Goal: Task Accomplishment & Management: Complete application form

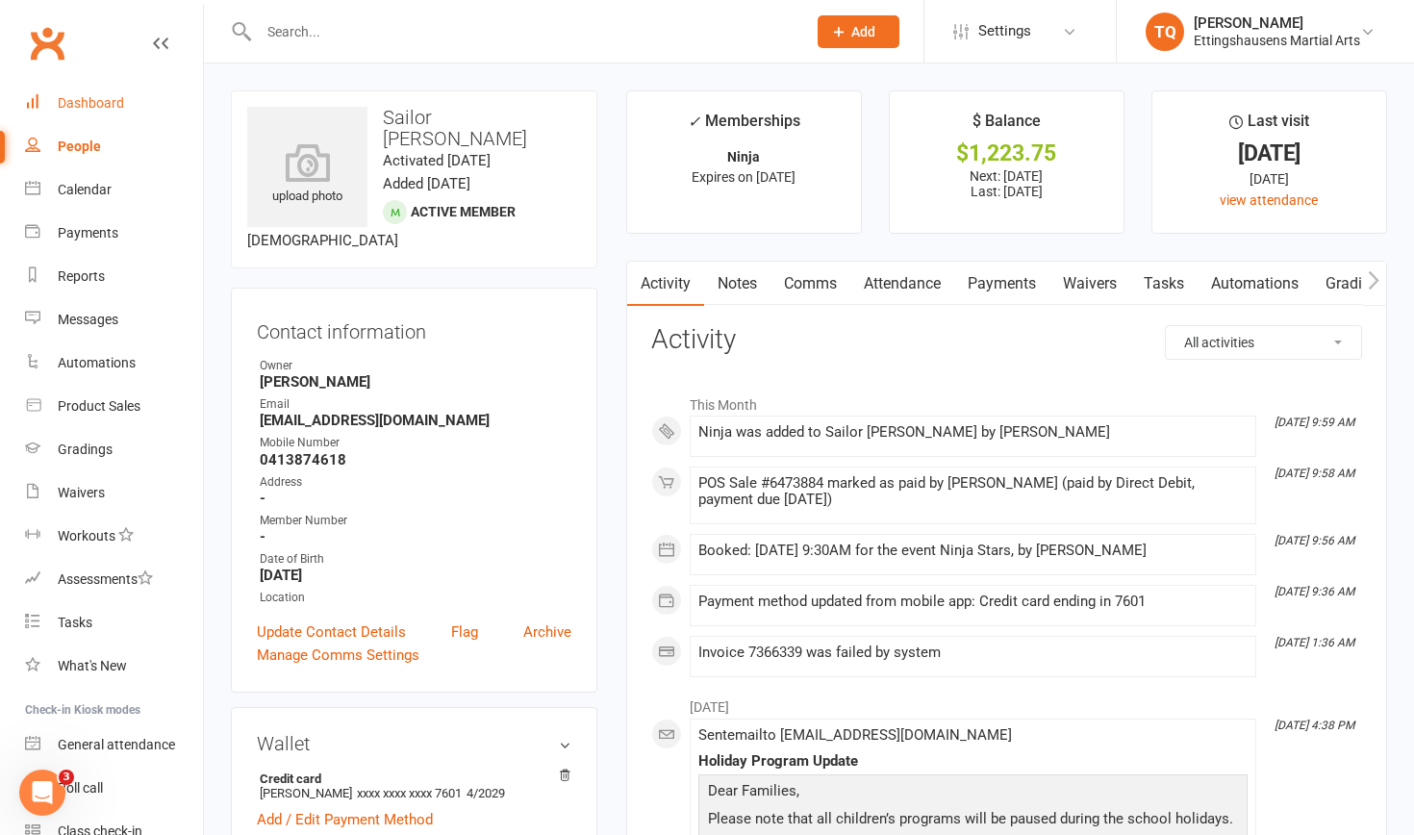
click at [80, 107] on div "Dashboard" at bounding box center [91, 102] width 66 height 15
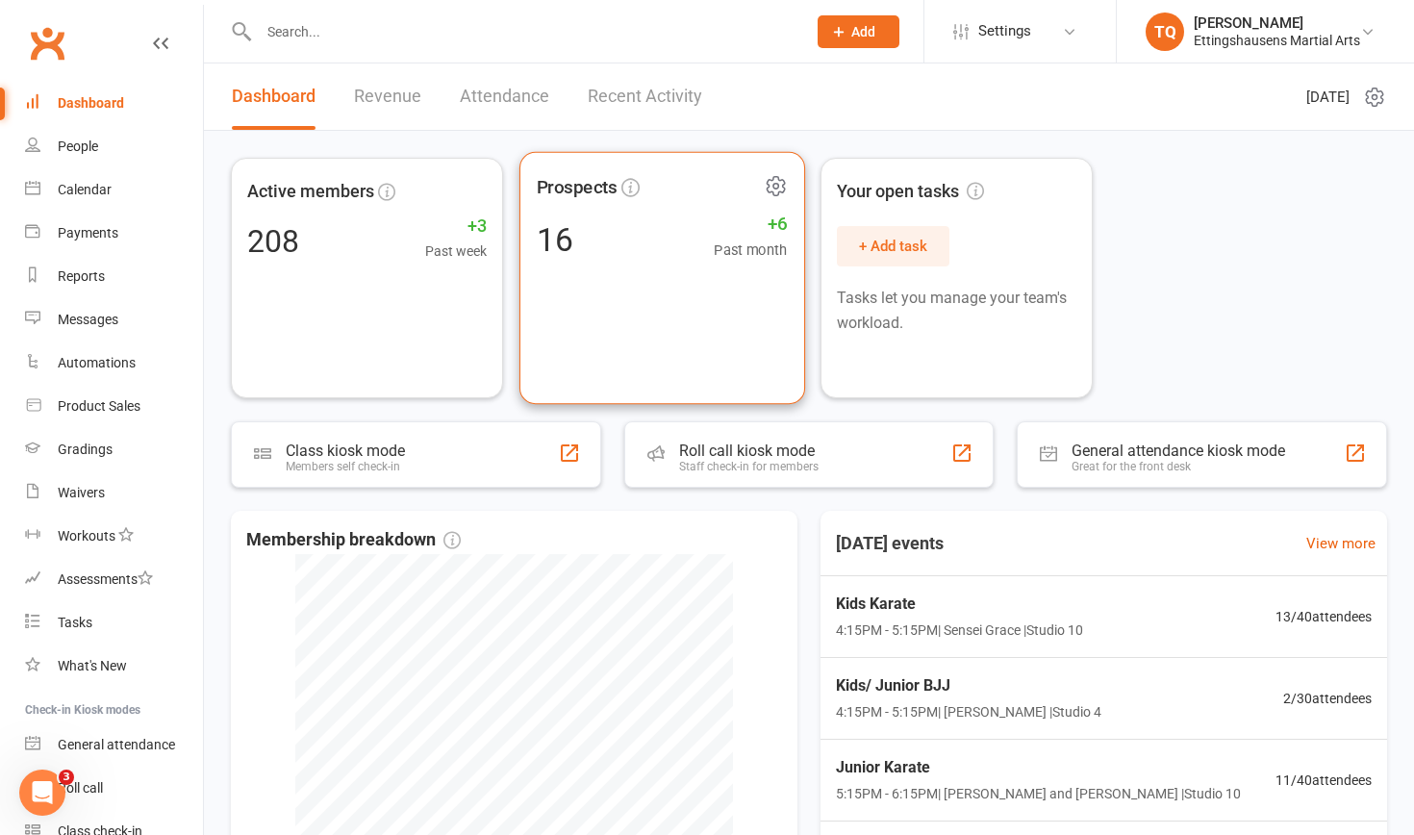
click at [676, 249] on div "16 +6 Past month" at bounding box center [661, 238] width 251 height 43
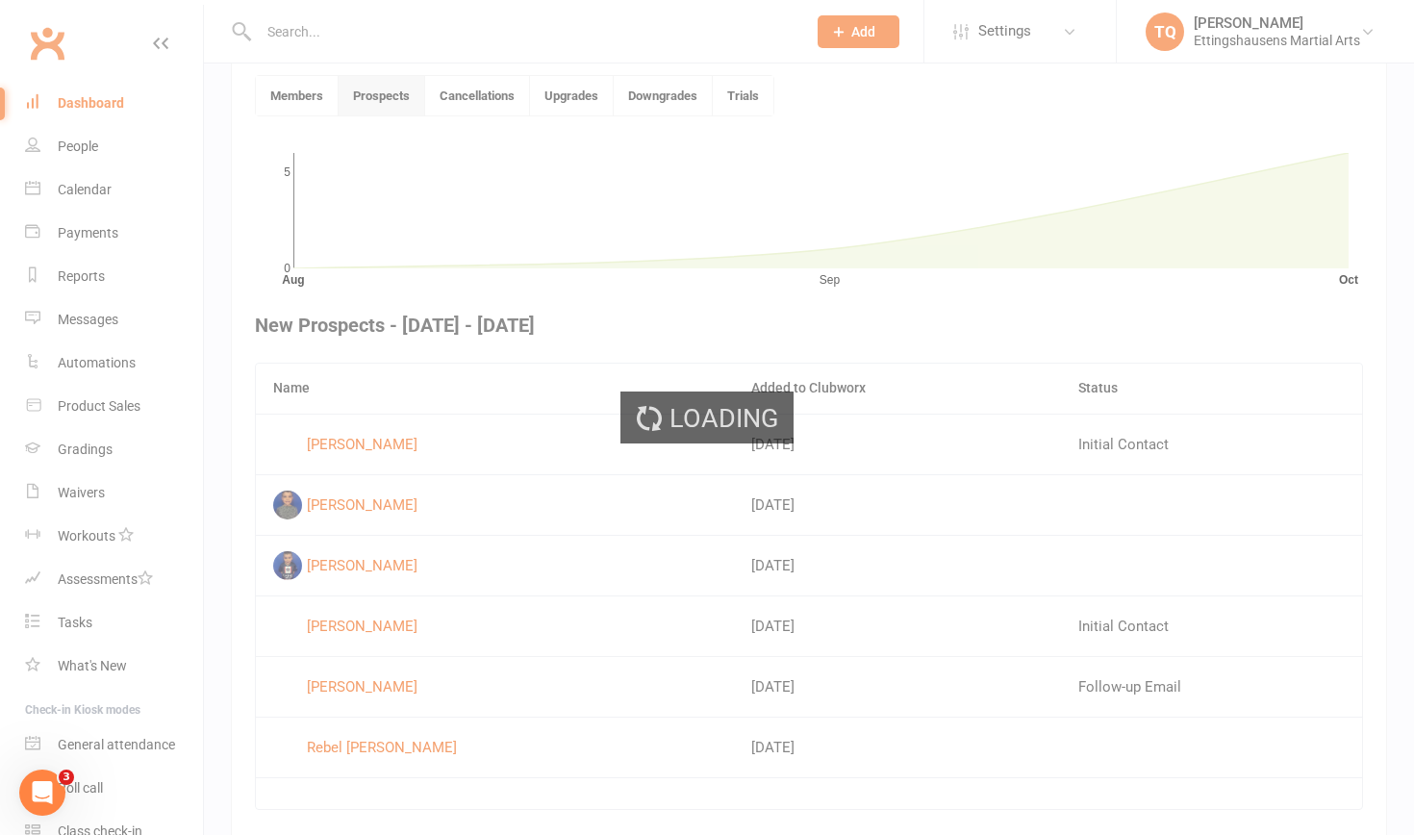
scroll to position [499, 0]
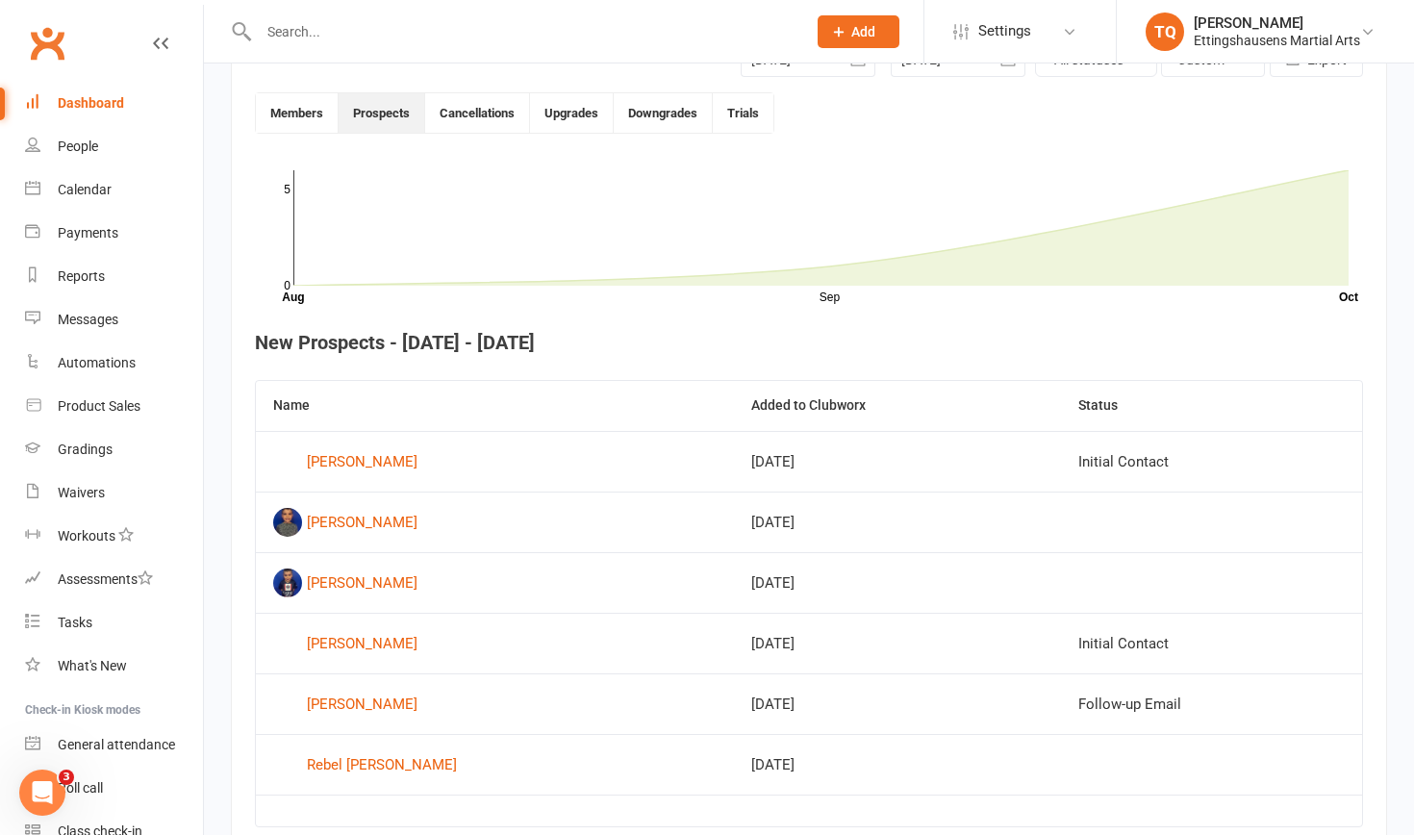
click at [769, 29] on span "Add" at bounding box center [863, 31] width 24 height 15
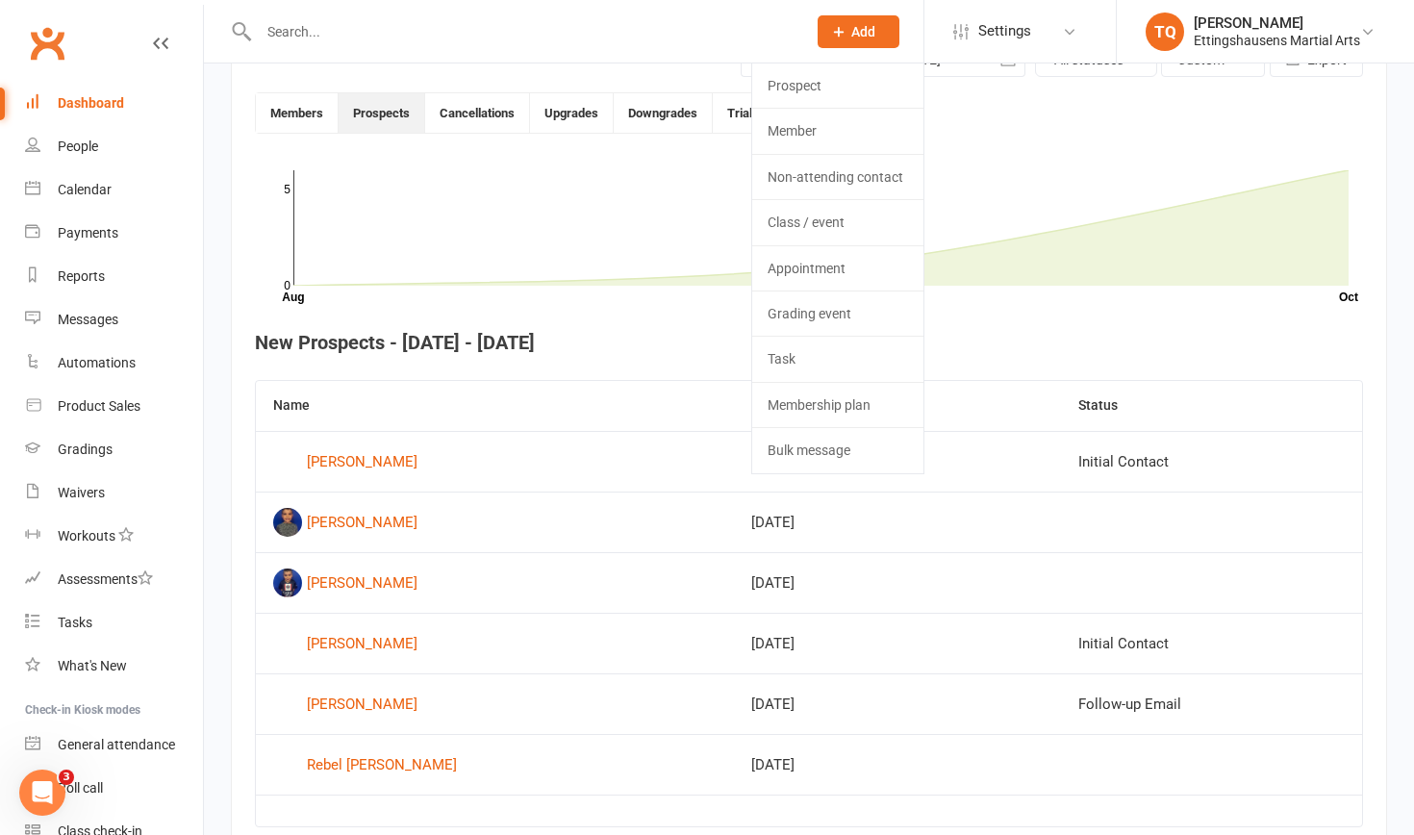
click at [769, 31] on icon at bounding box center [838, 31] width 17 height 17
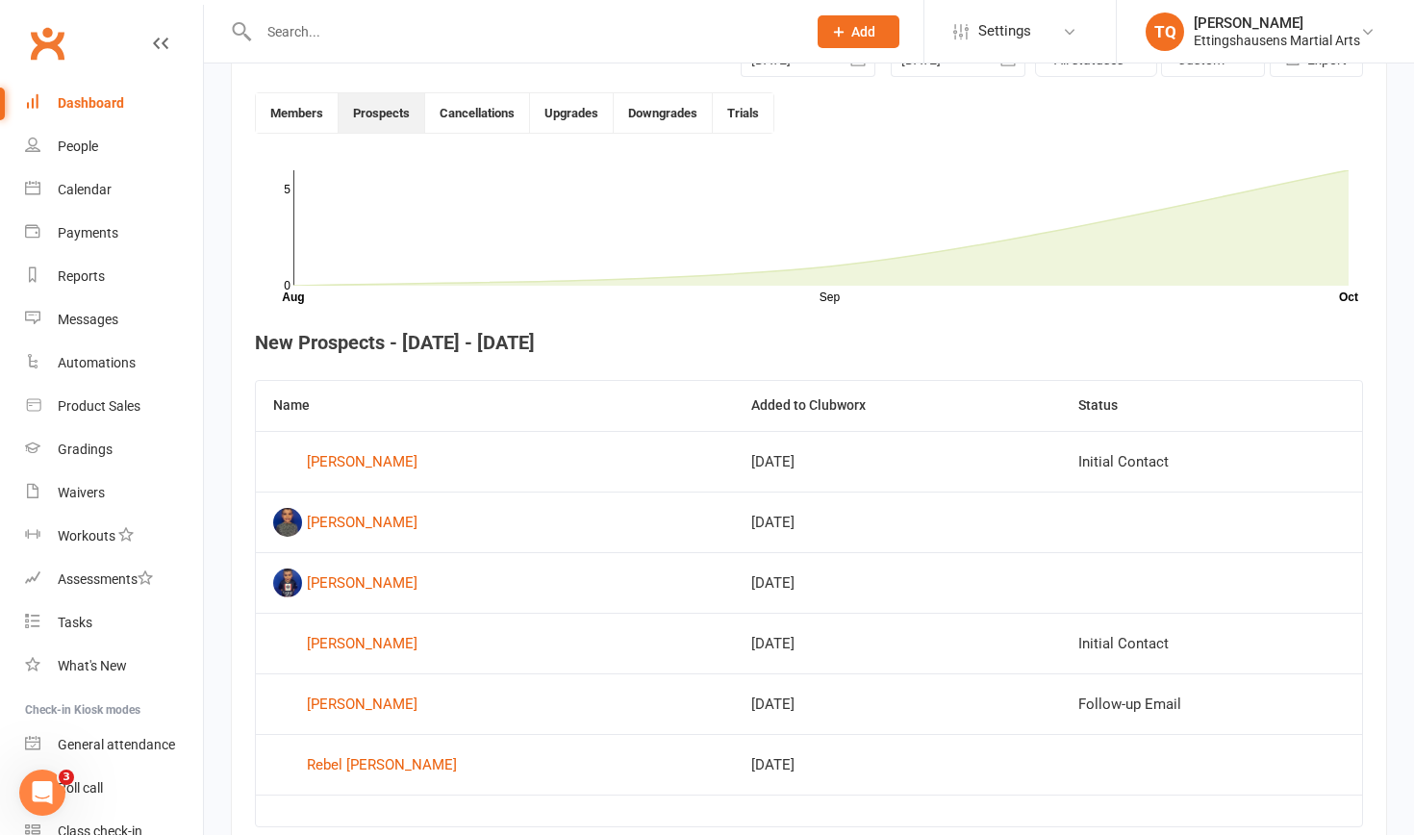
click at [769, 27] on span "Add" at bounding box center [863, 31] width 24 height 15
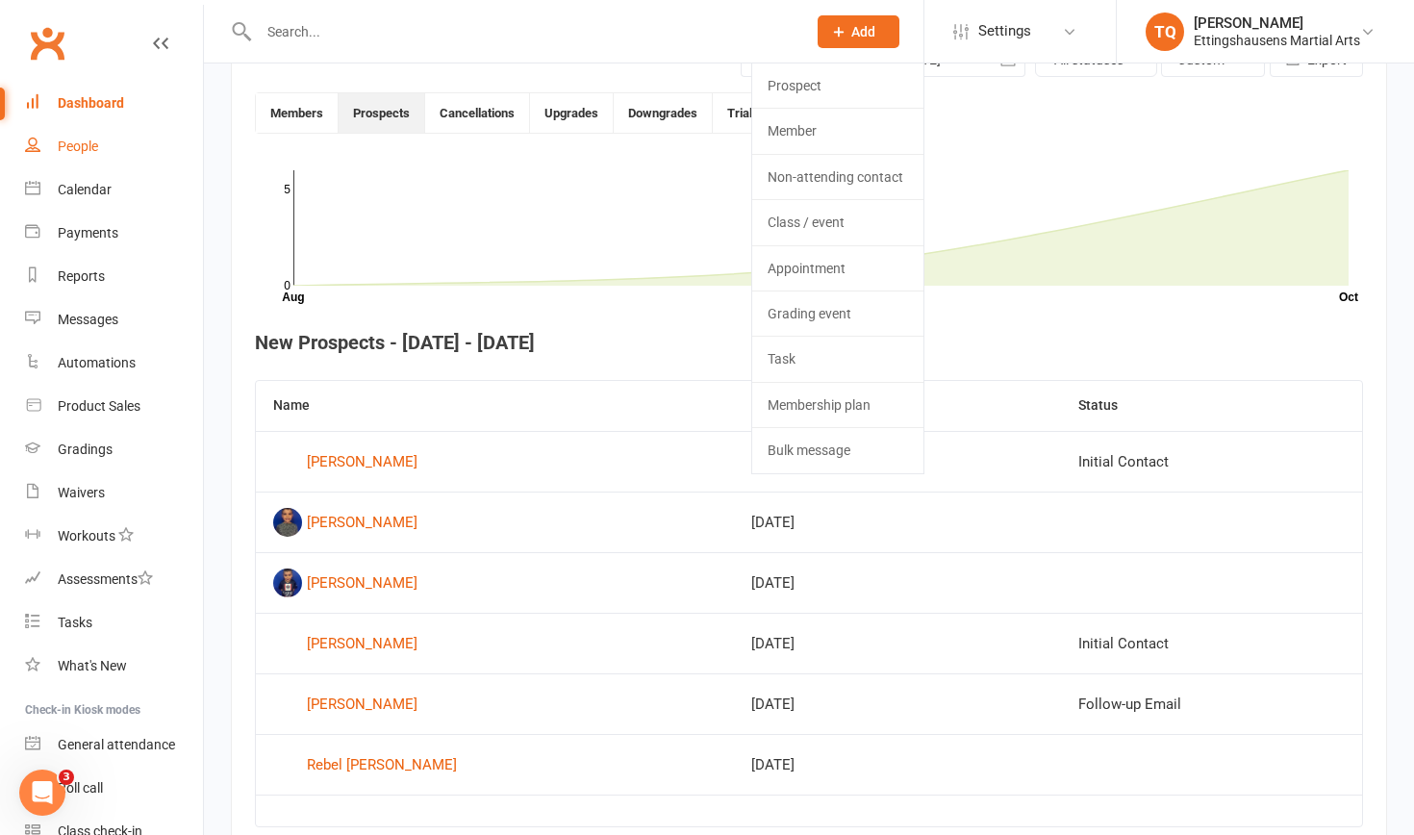
click at [73, 147] on div "People" at bounding box center [78, 146] width 40 height 15
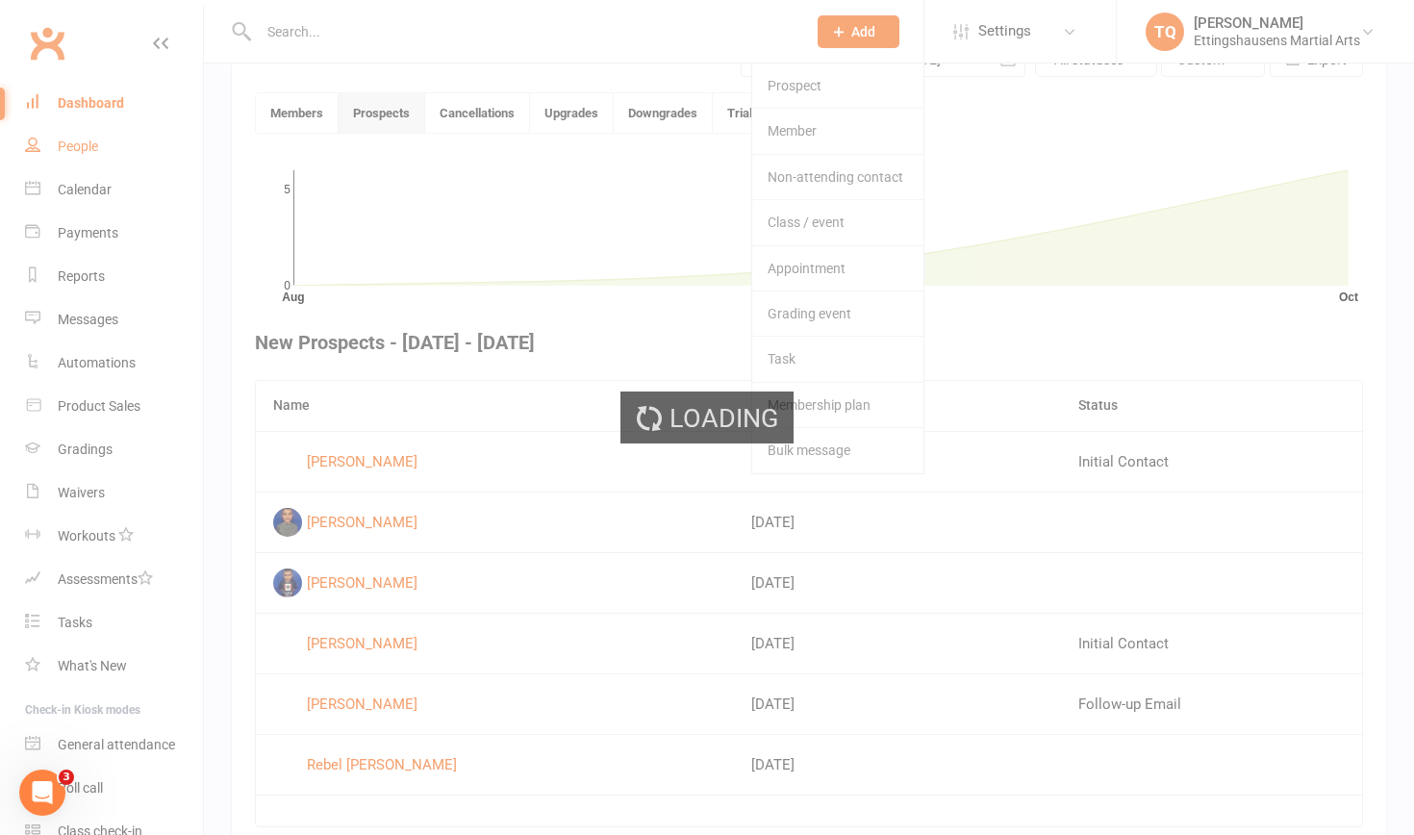
select select "100"
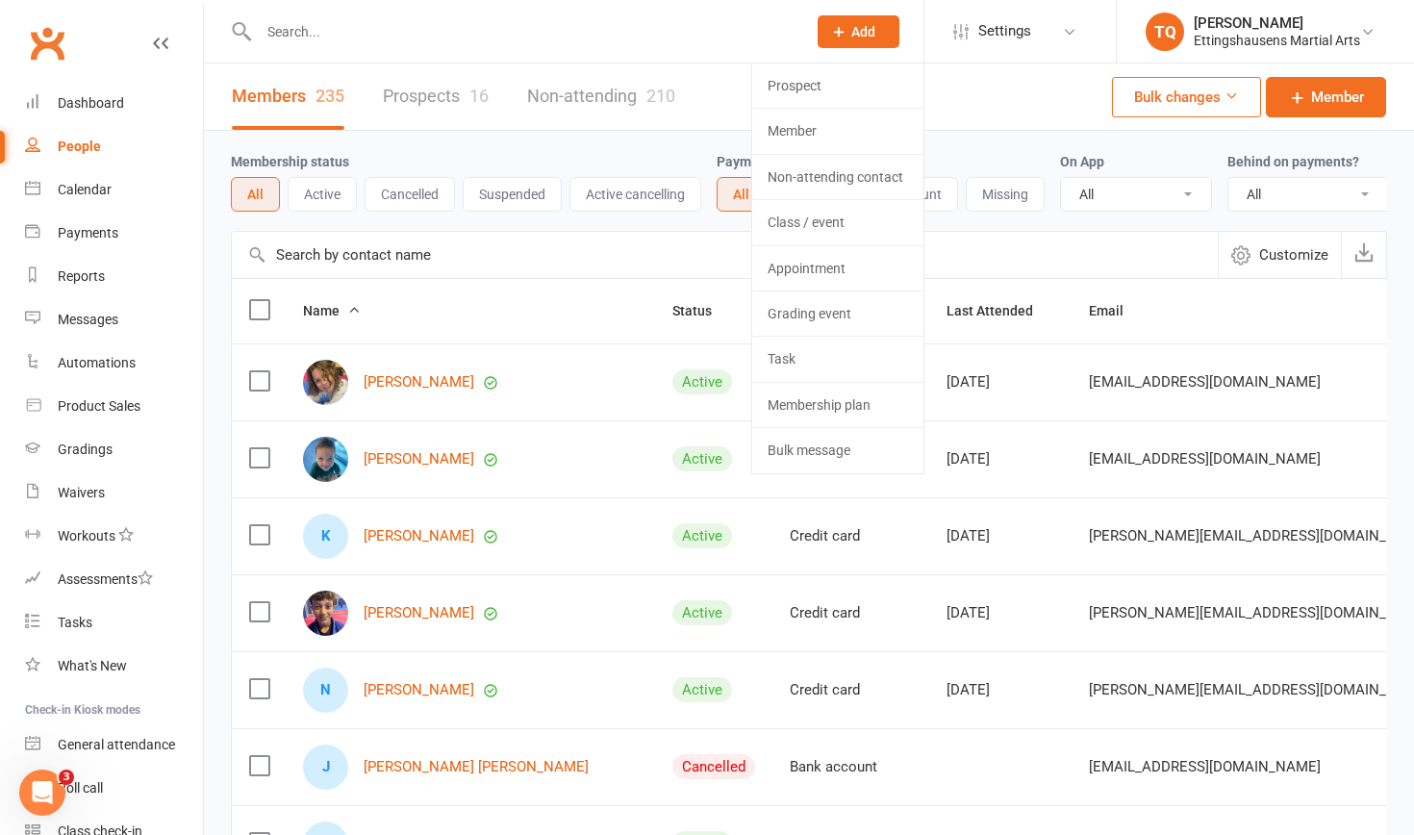
click at [409, 101] on link "Prospects 16" at bounding box center [436, 96] width 106 height 66
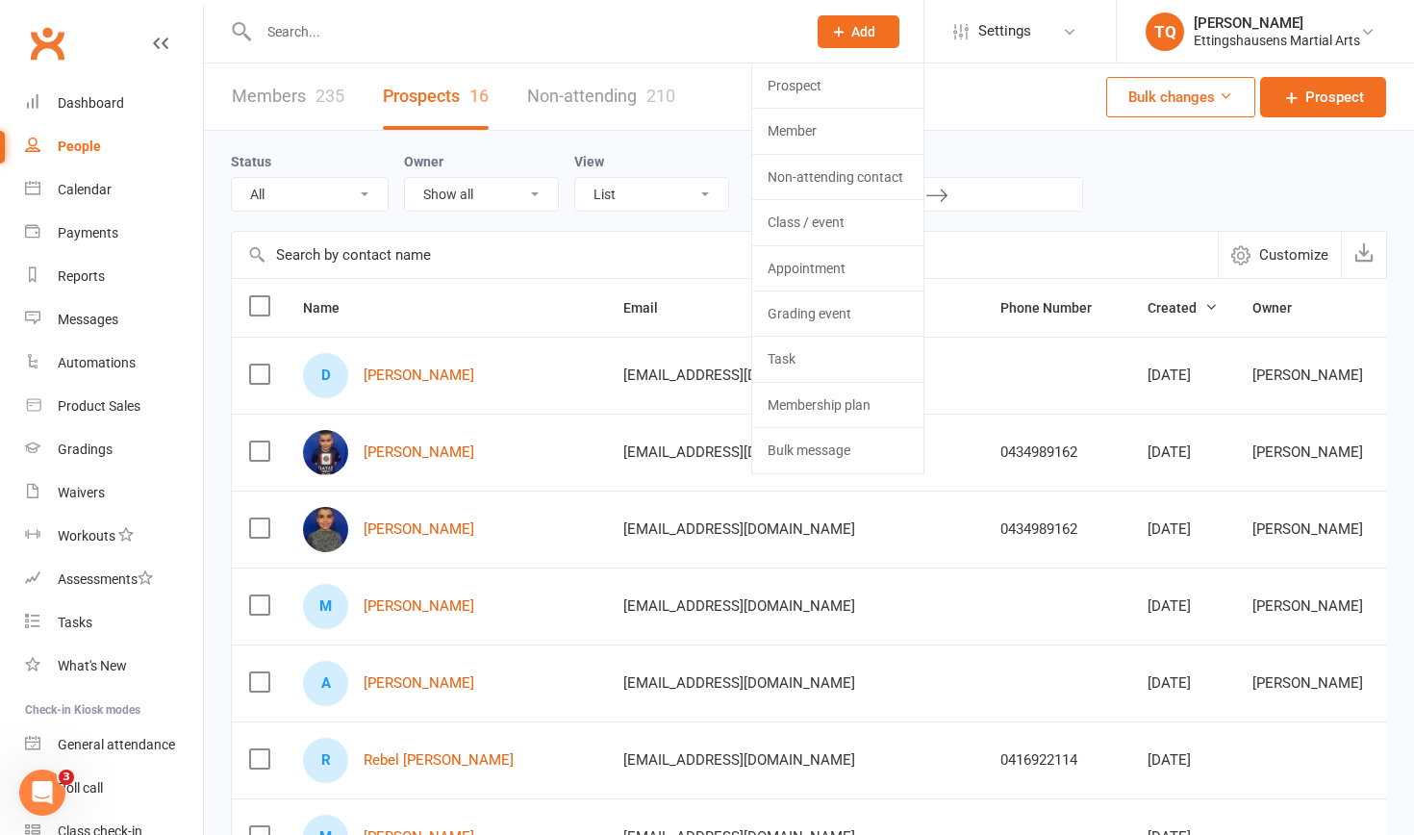
click at [769, 25] on icon at bounding box center [838, 31] width 17 height 17
click at [769, 31] on span "Add" at bounding box center [863, 31] width 24 height 15
click at [769, 88] on link "Prospect" at bounding box center [837, 85] width 171 height 44
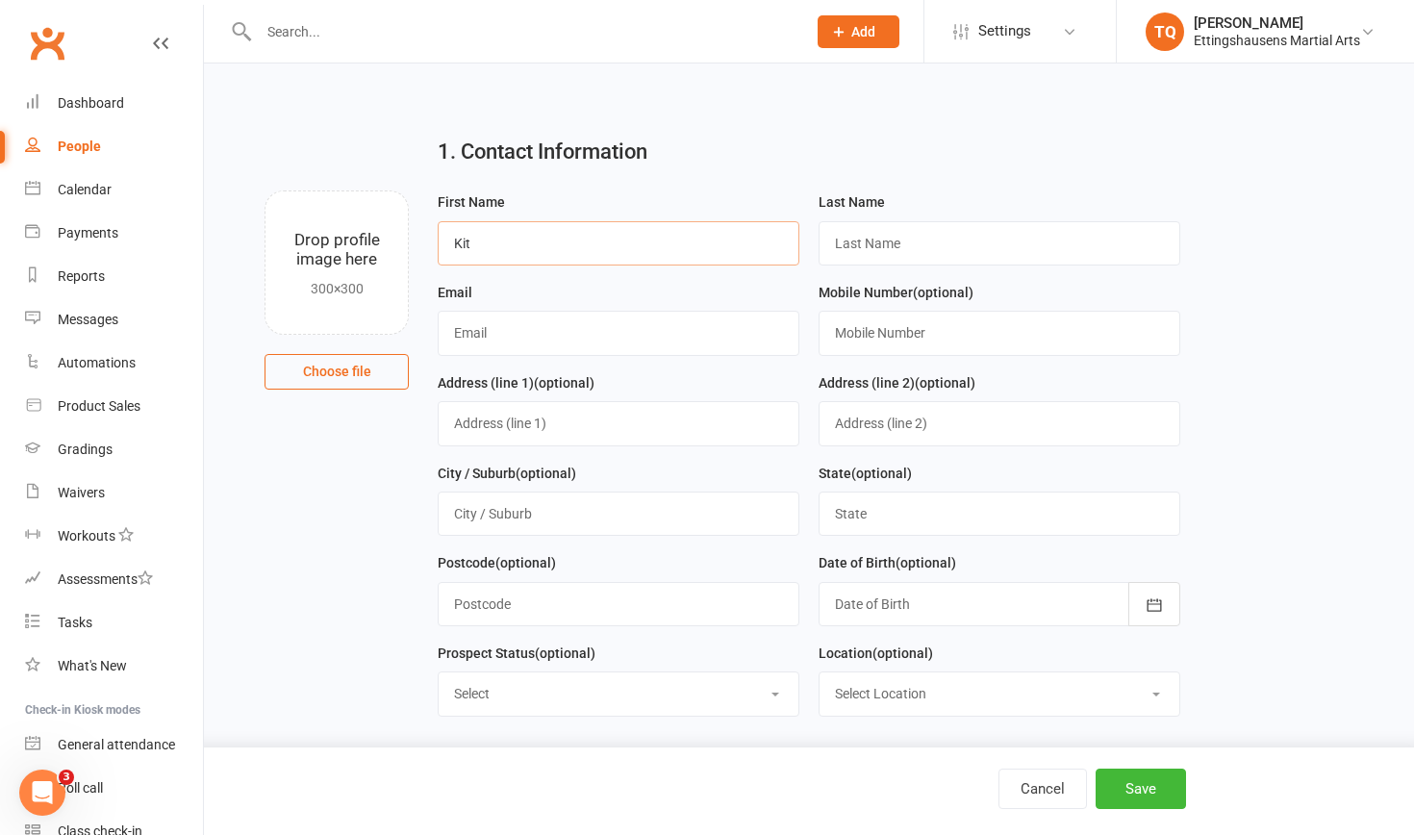
type input "Kit"
type input "[PERSON_NAME]"
type input "[EMAIL_ADDRESS][DOMAIN_NAME]"
type input "0405949157"
click at [769, 526] on button "Save" at bounding box center [1141, 789] width 90 height 40
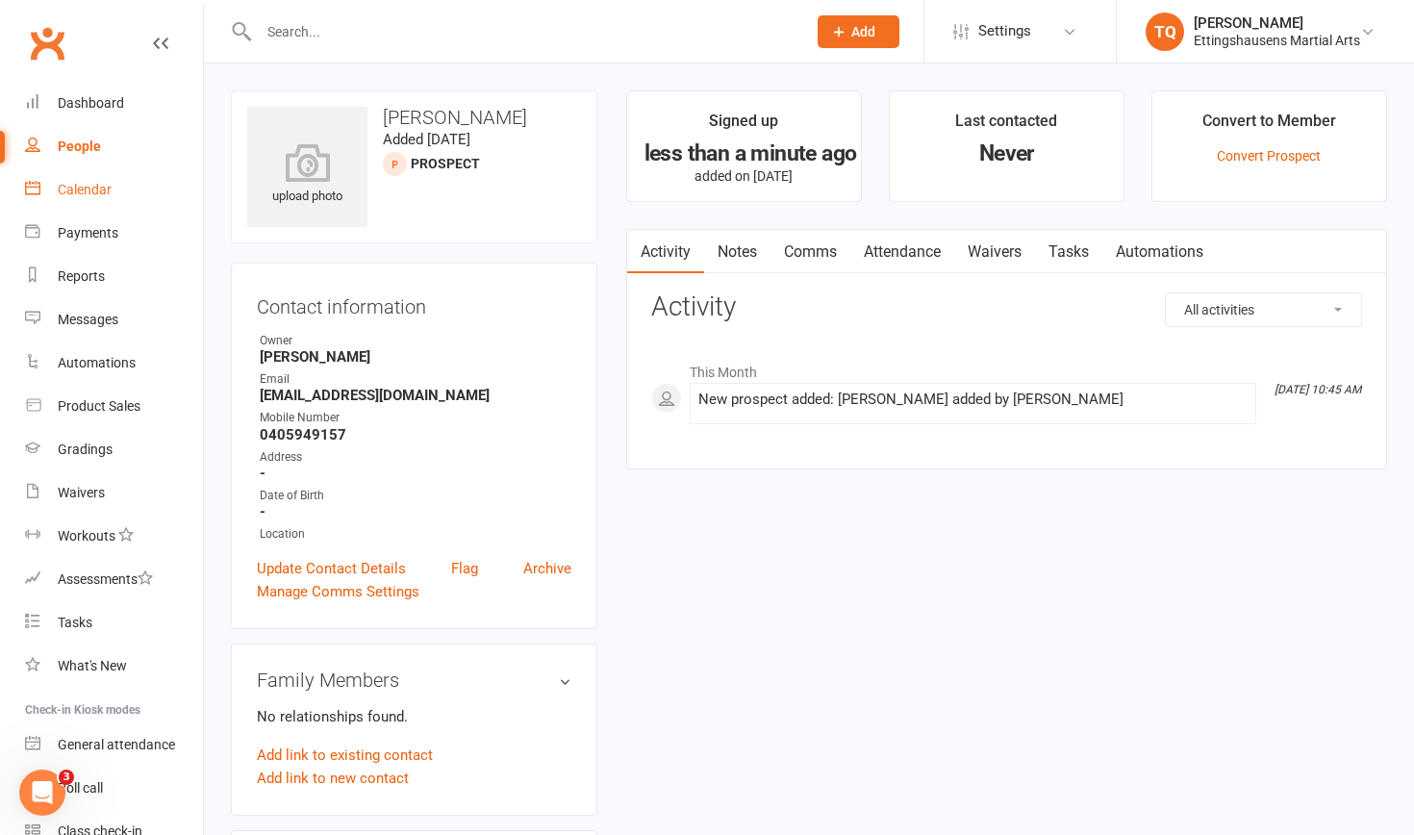
click at [91, 191] on div "Calendar" at bounding box center [85, 189] width 54 height 15
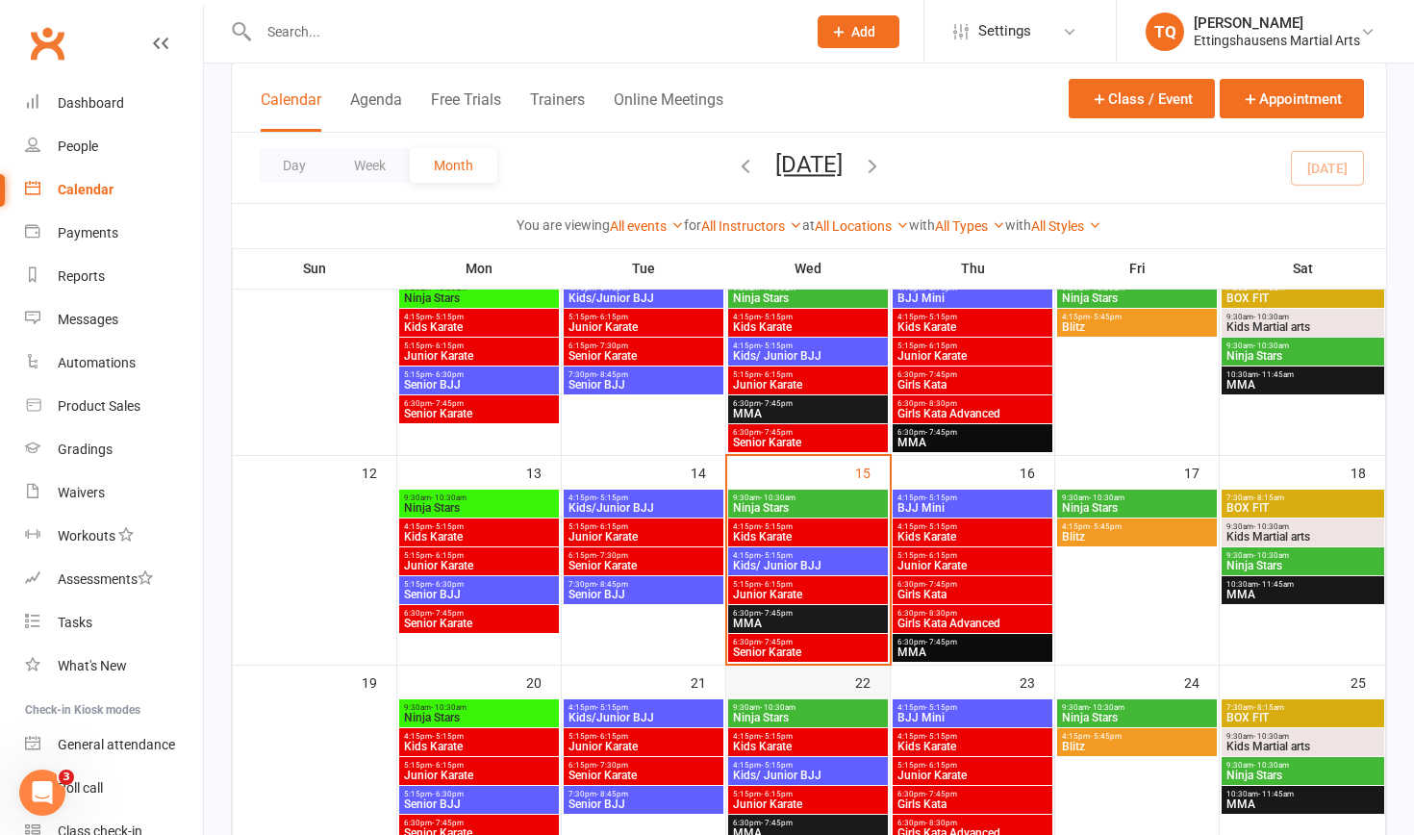
scroll to position [344, 0]
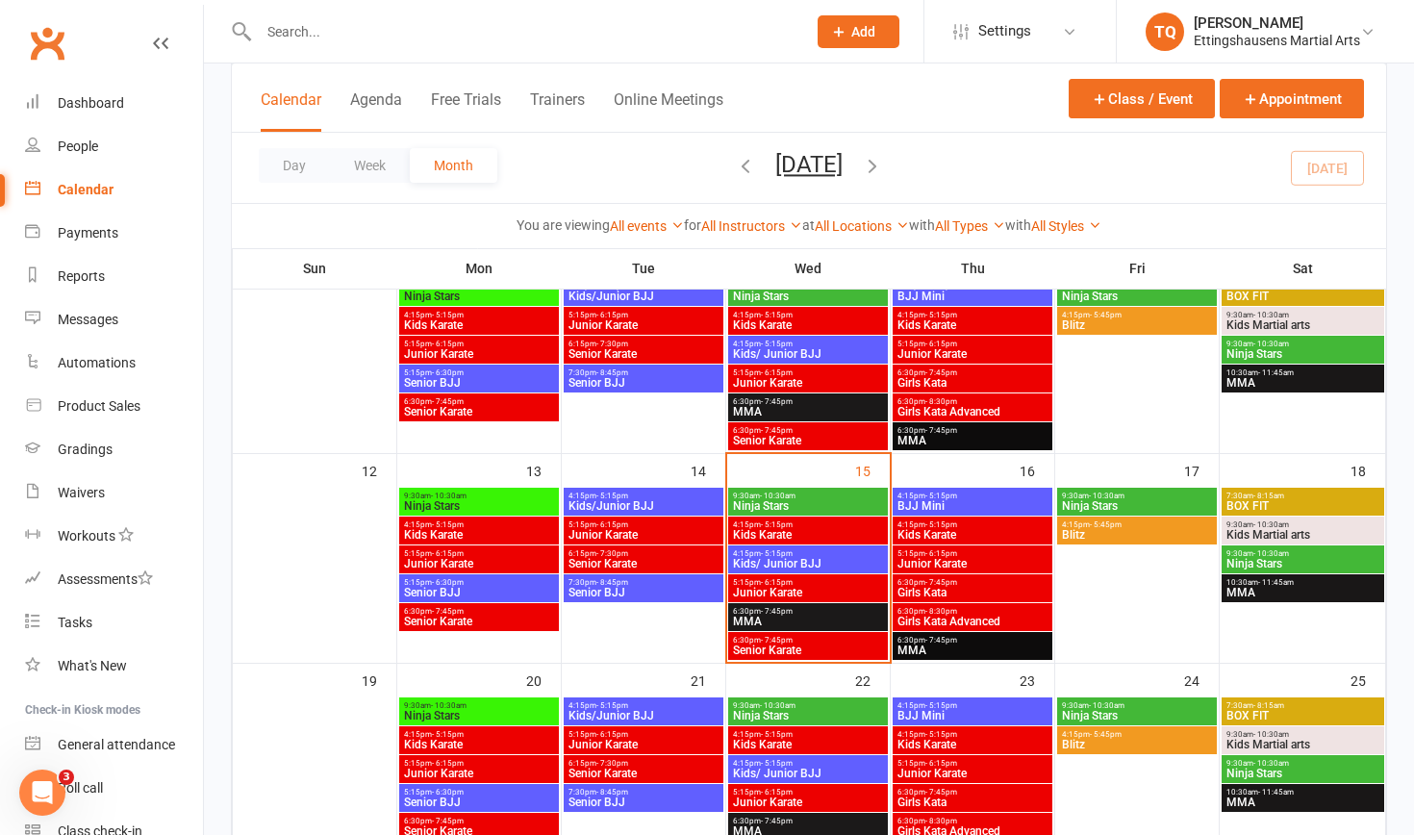
click at [769, 526] on span "Ninja Stars" at bounding box center [808, 716] width 152 height 12
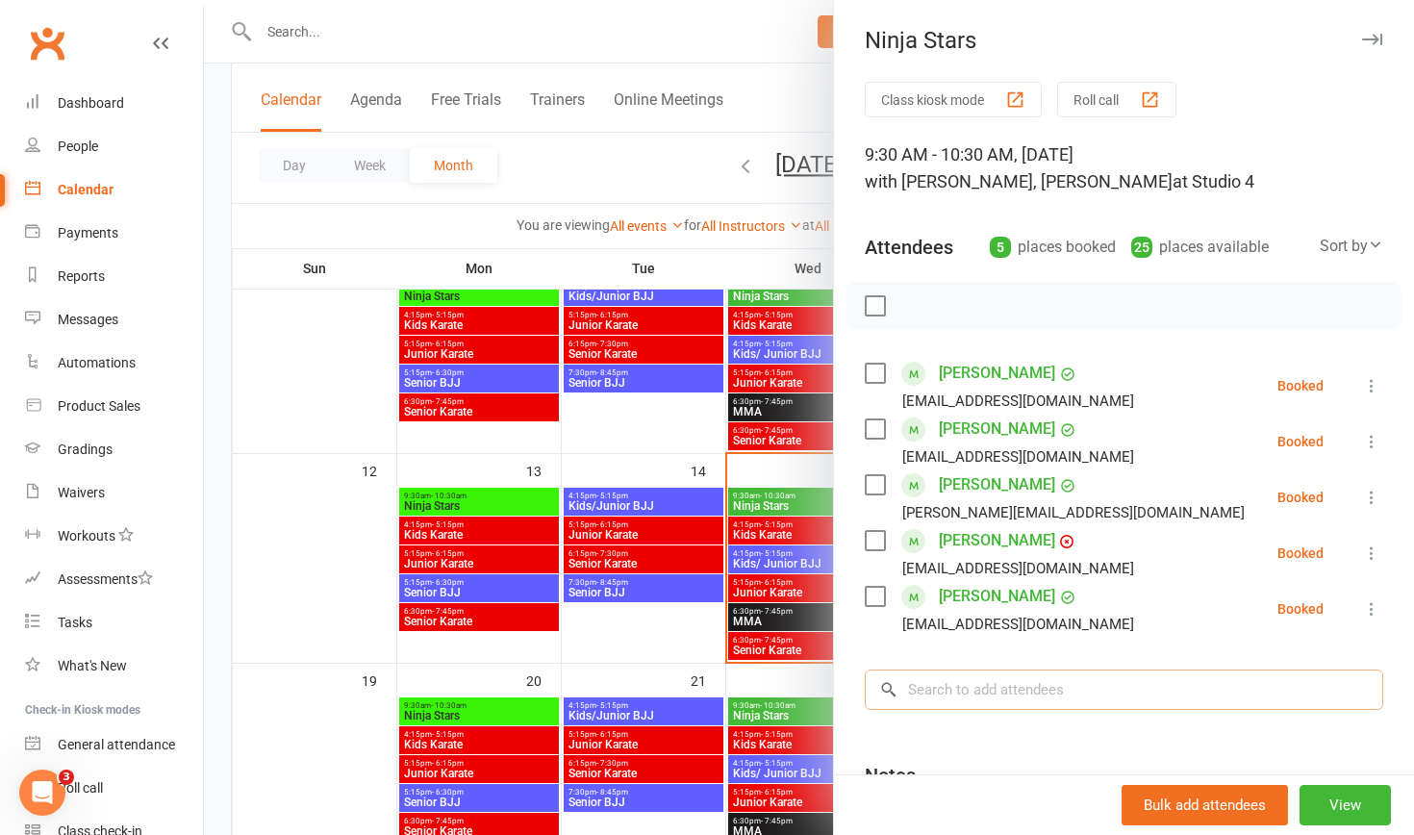
click at [769, 526] on input "search" at bounding box center [1124, 690] width 518 height 40
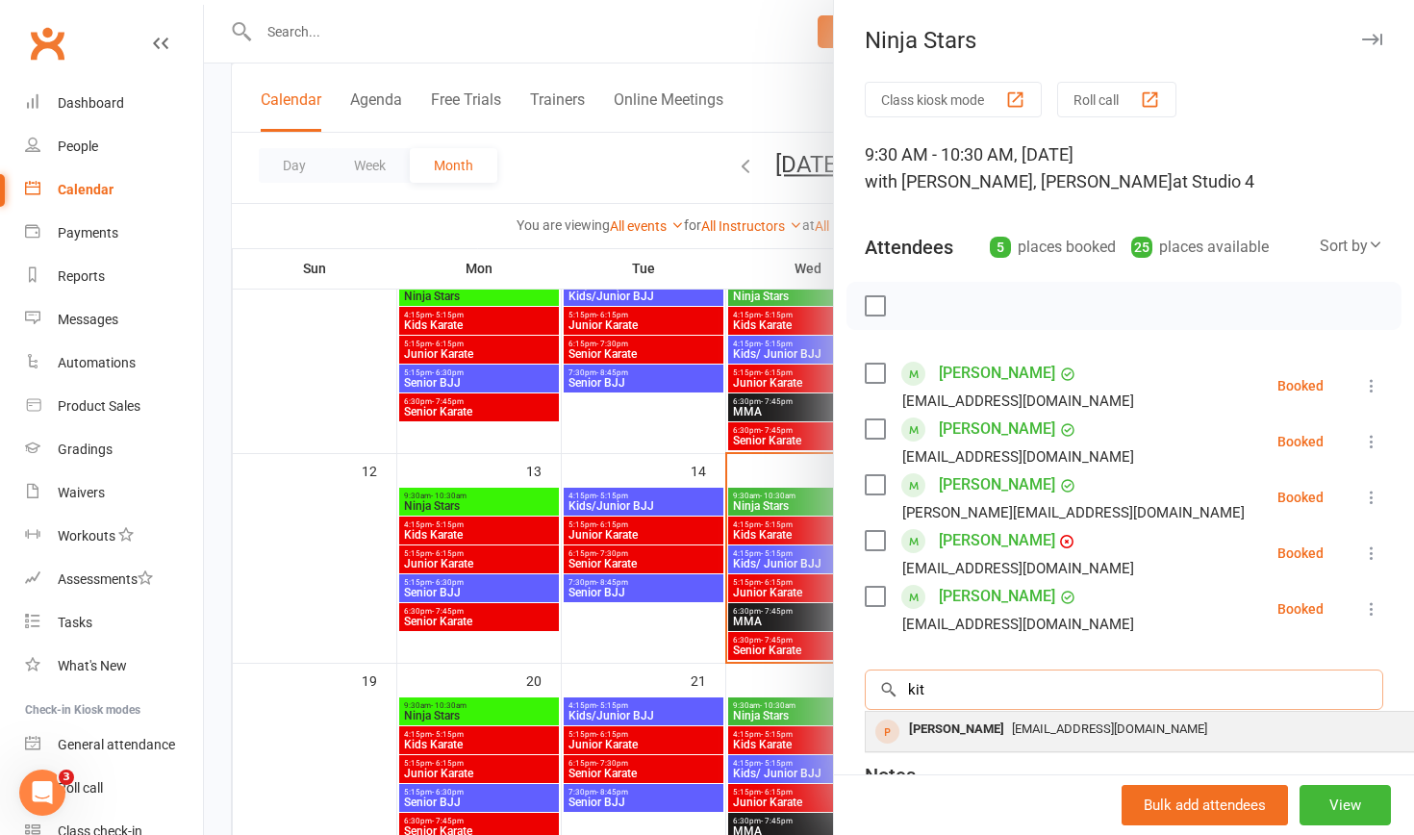
type input "kit"
click at [769, 526] on span "[EMAIL_ADDRESS][DOMAIN_NAME]" at bounding box center [1109, 728] width 195 height 14
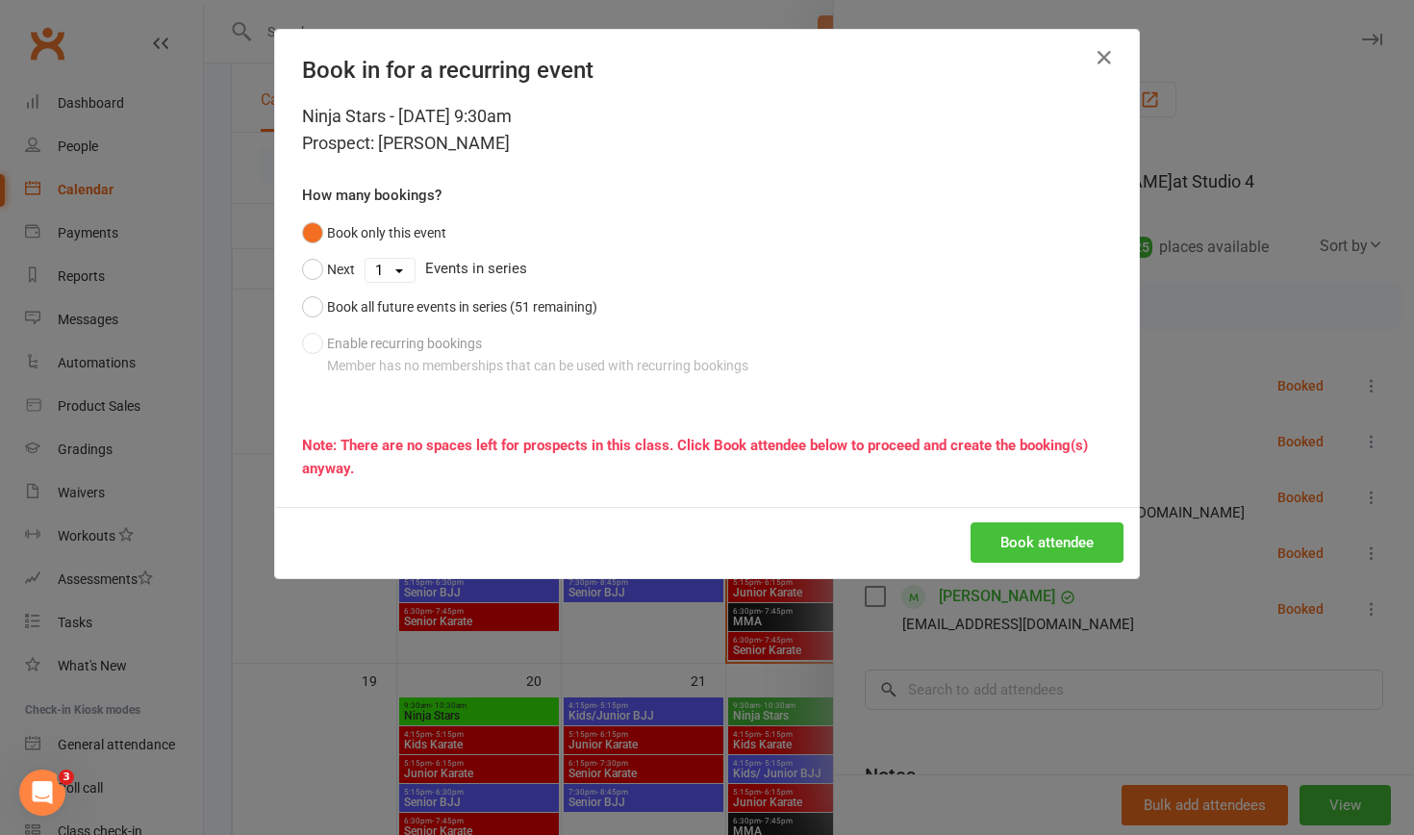
click at [769, 526] on button "Book attendee" at bounding box center [1047, 542] width 153 height 40
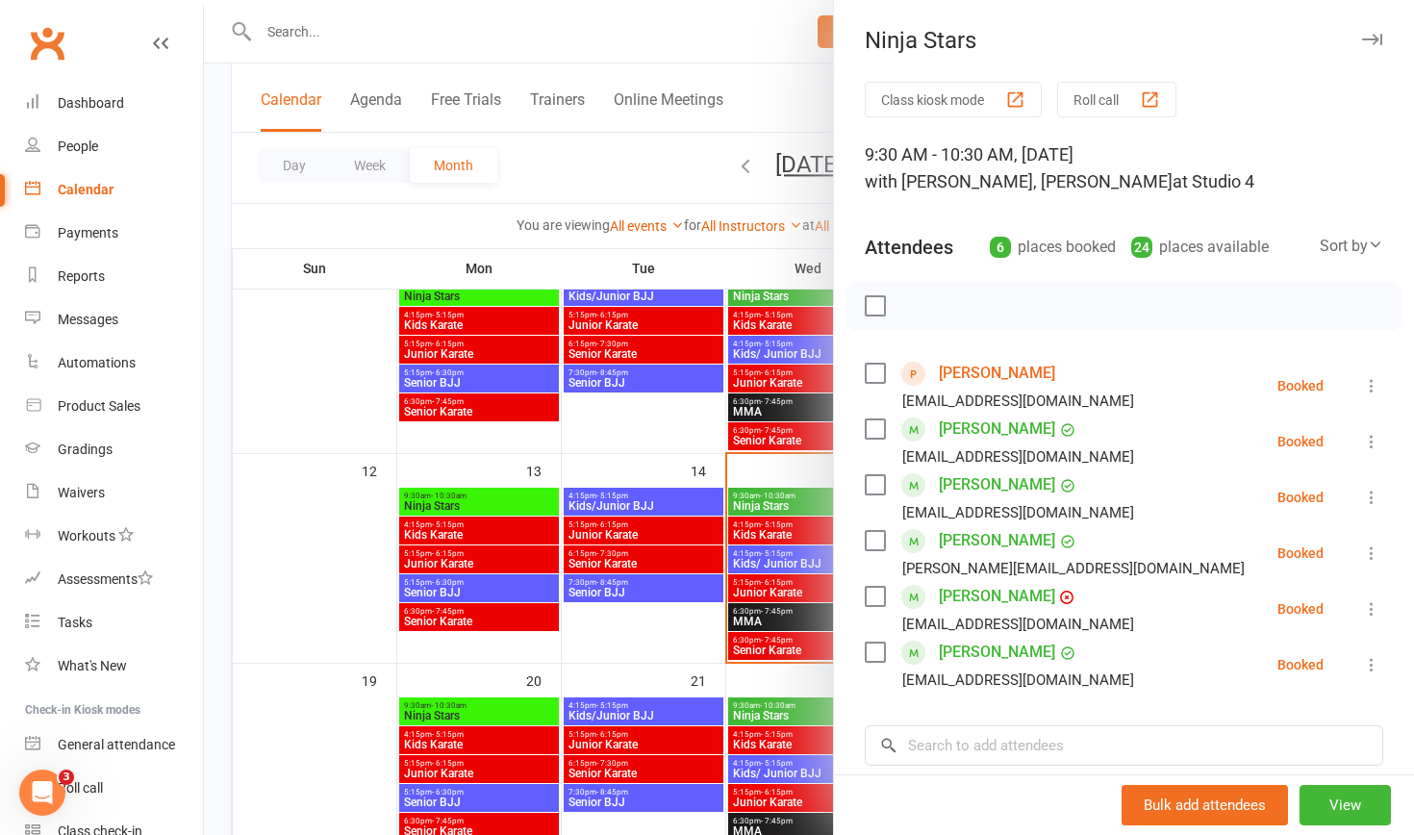
click at [264, 526] on div at bounding box center [809, 417] width 1210 height 835
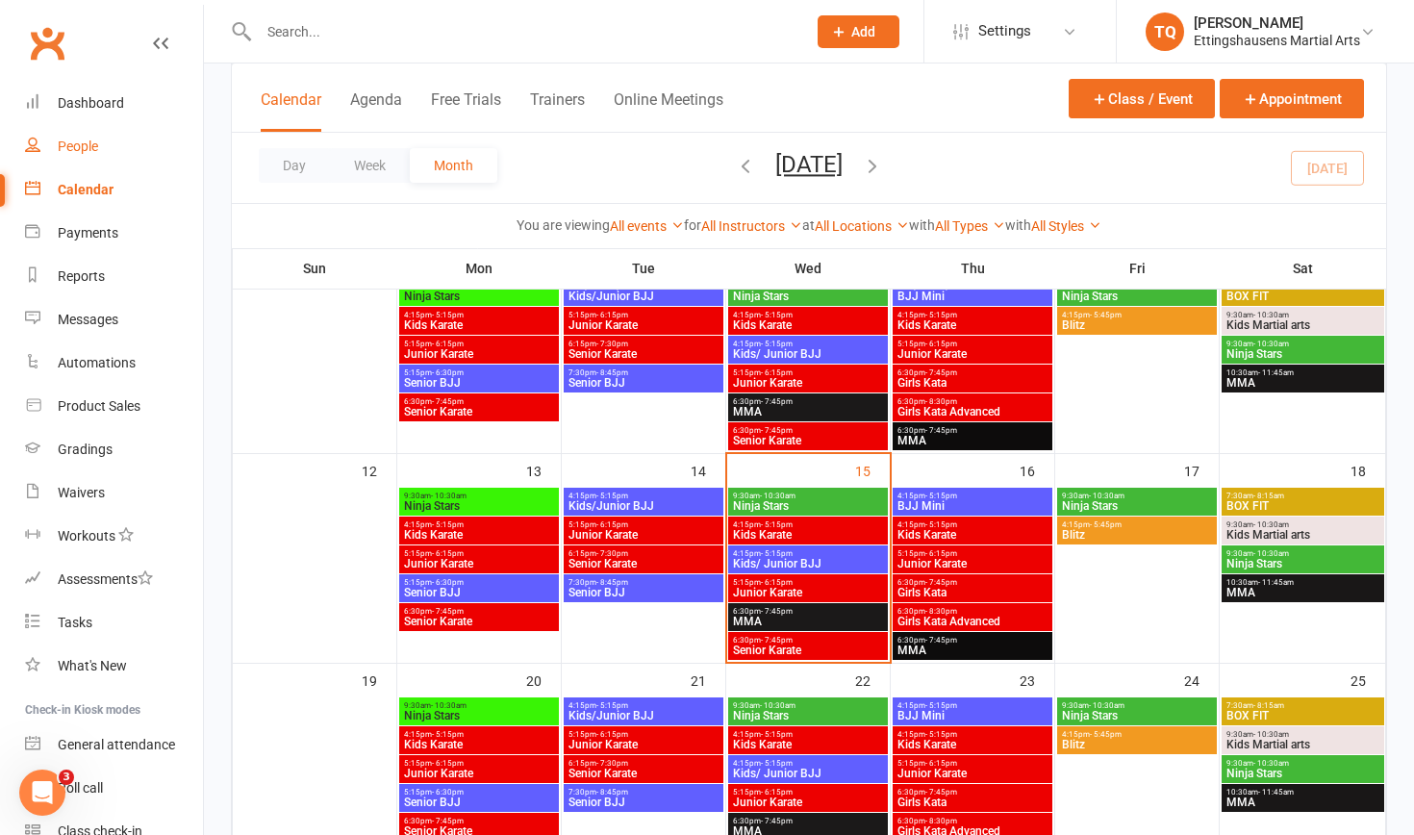
click at [86, 151] on div "People" at bounding box center [78, 146] width 40 height 15
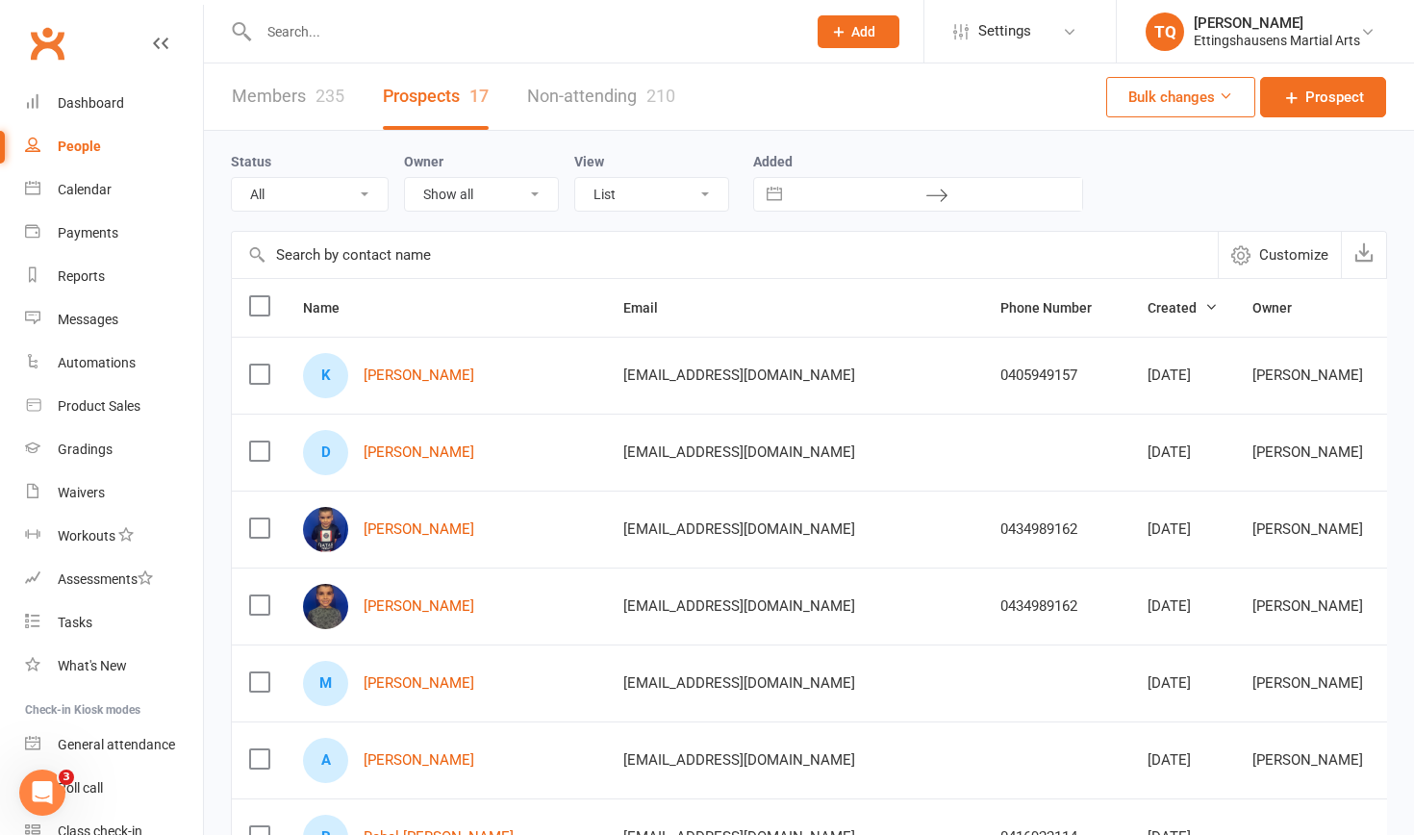
click at [291, 28] on input "text" at bounding box center [523, 31] width 540 height 27
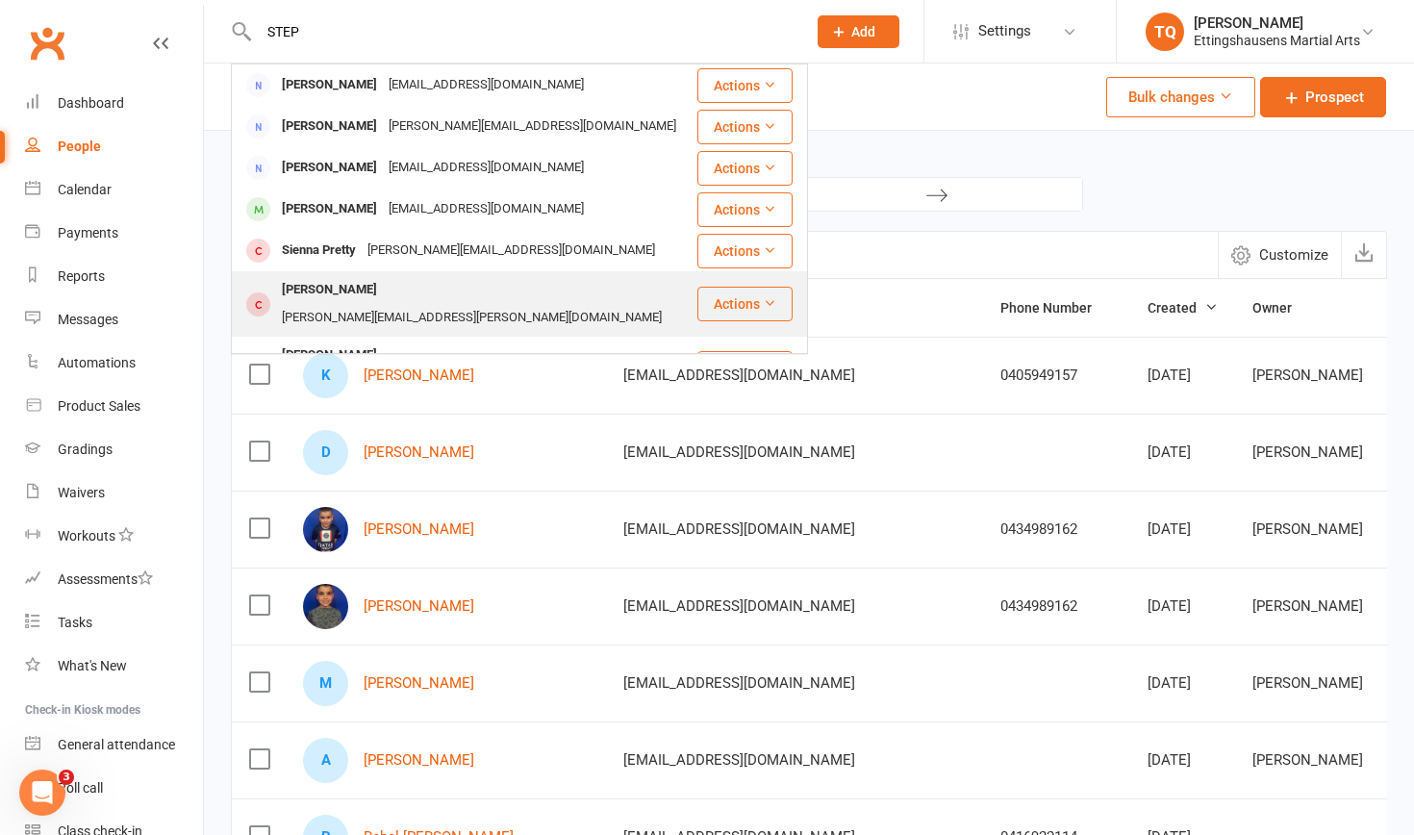
type input "STEP"
click at [355, 287] on div "[PERSON_NAME]" at bounding box center [329, 290] width 107 height 28
